Goal: Information Seeking & Learning: Learn about a topic

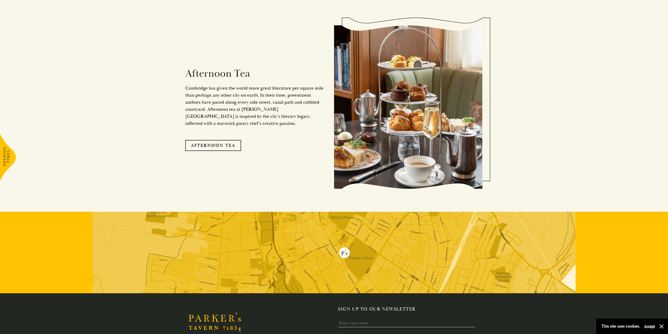
scroll to position [1067, 0]
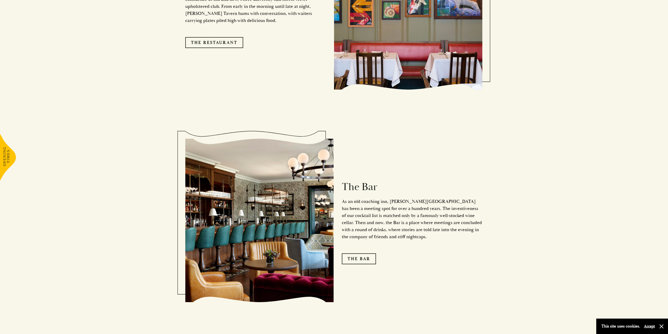
scroll to position [733, 0]
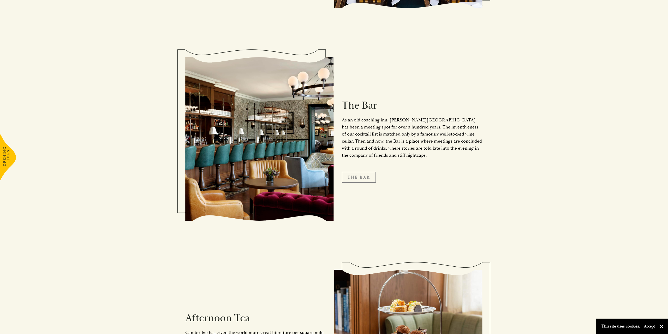
click at [358, 172] on link "The Bar" at bounding box center [359, 177] width 34 height 11
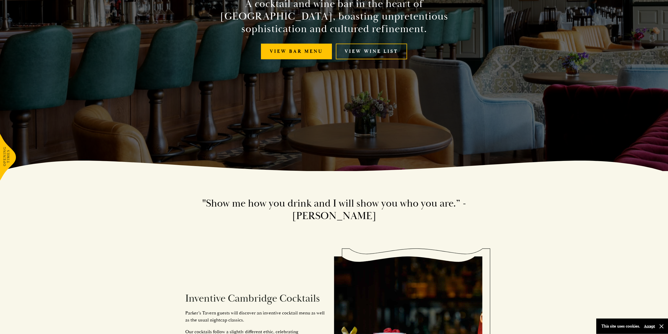
scroll to position [190, 0]
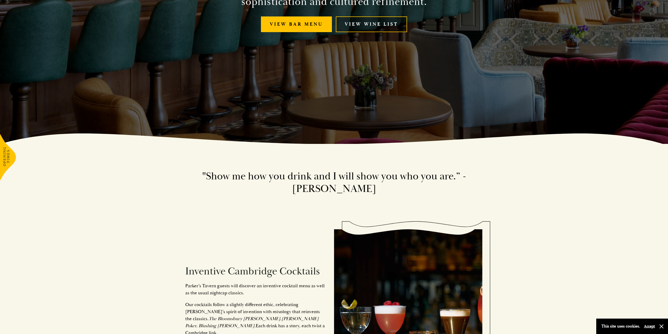
click at [362, 28] on link "View Wine List" at bounding box center [371, 24] width 71 height 16
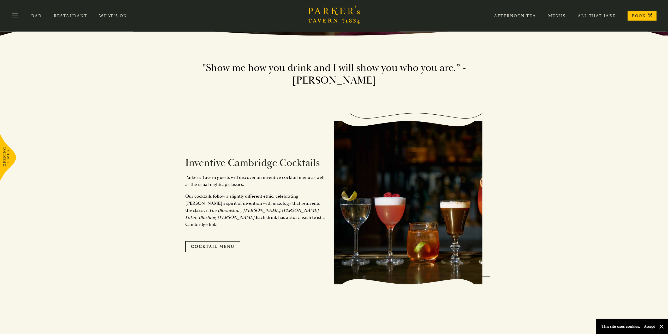
scroll to position [298, 0]
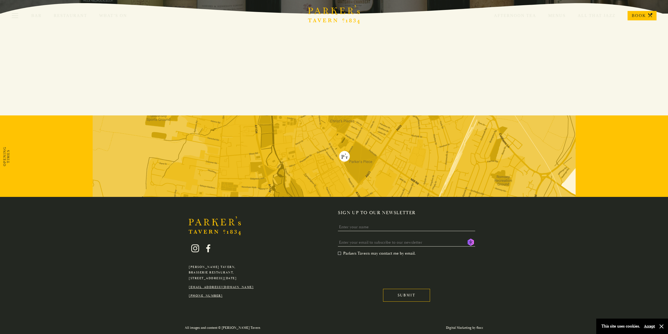
scroll to position [7, 0]
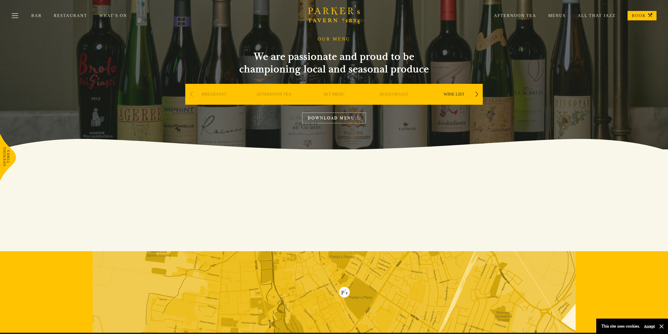
click at [457, 92] on link "WINE LIST" at bounding box center [454, 102] width 21 height 21
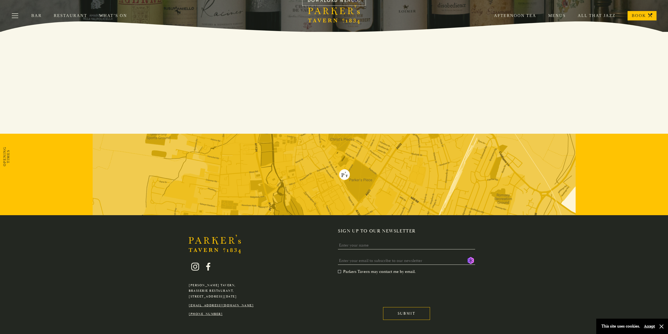
scroll to position [136, 0]
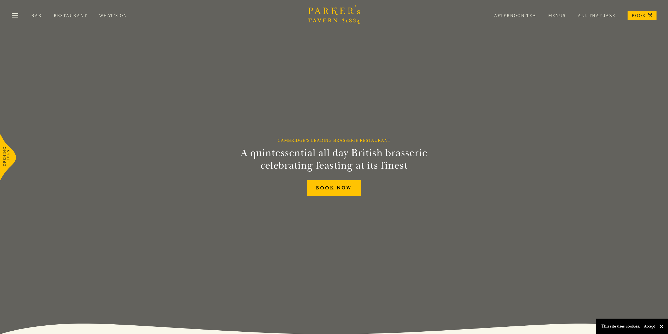
scroll to position [733, 0]
